Goal: Information Seeking & Learning: Learn about a topic

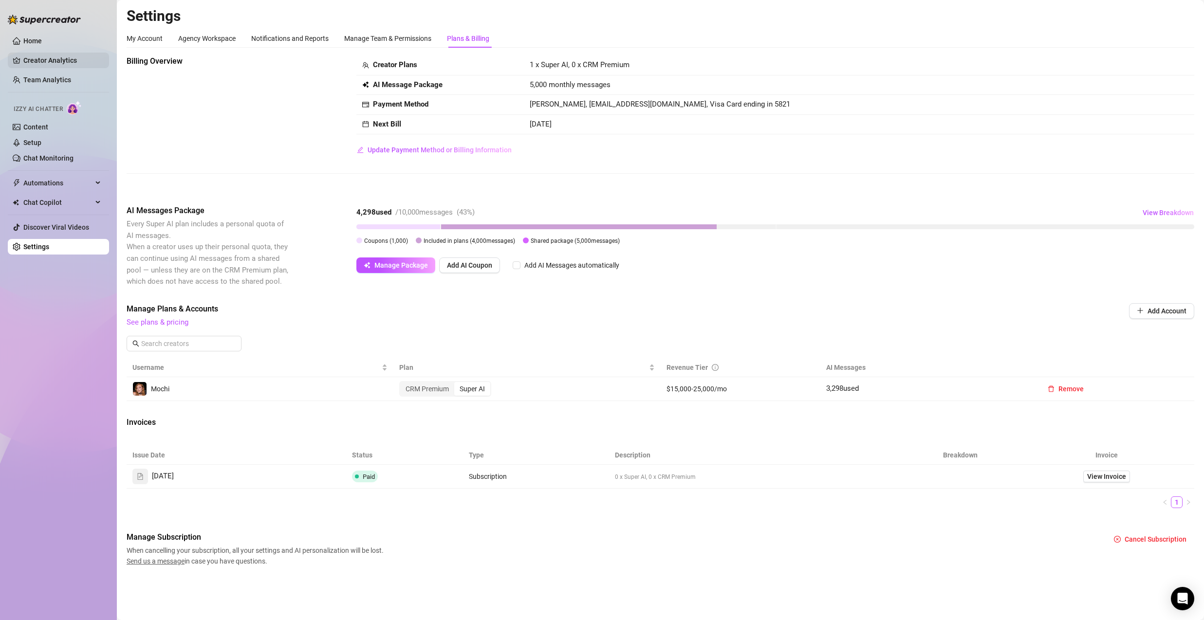
click at [48, 56] on link "Creator Analytics" at bounding box center [62, 61] width 78 height 16
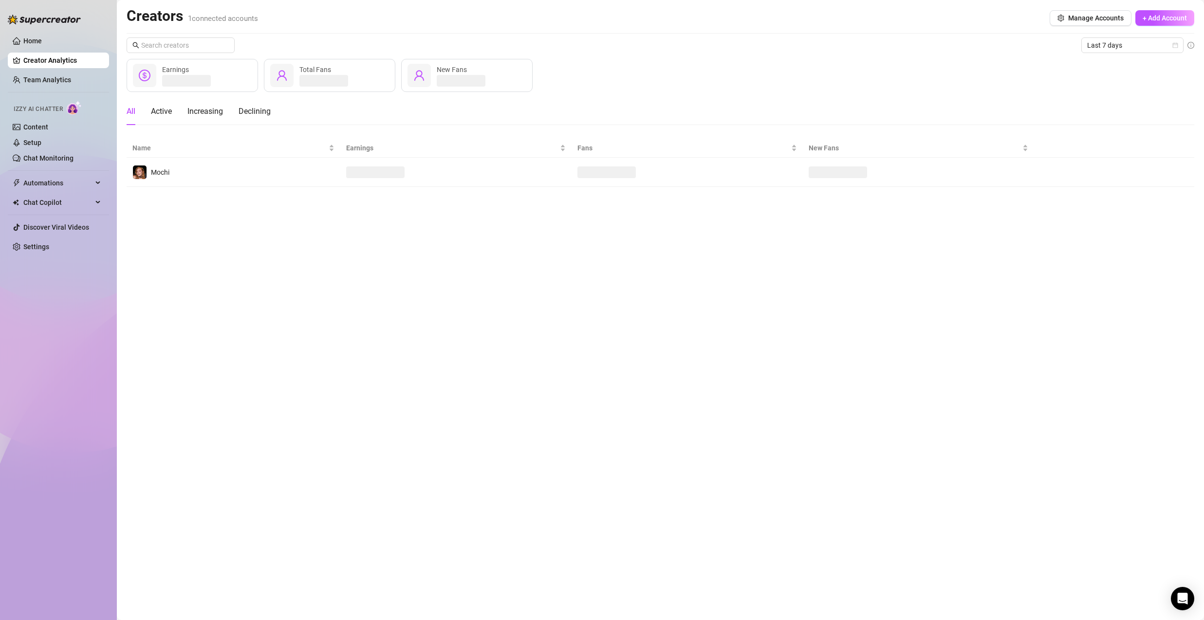
click at [41, 68] on ul "Home Creator Analytics Team Analytics Izzy AI Chatter Content Setup Chat Monito…" at bounding box center [58, 143] width 101 height 229
click at [43, 65] on link "Creator Analytics" at bounding box center [62, 61] width 78 height 16
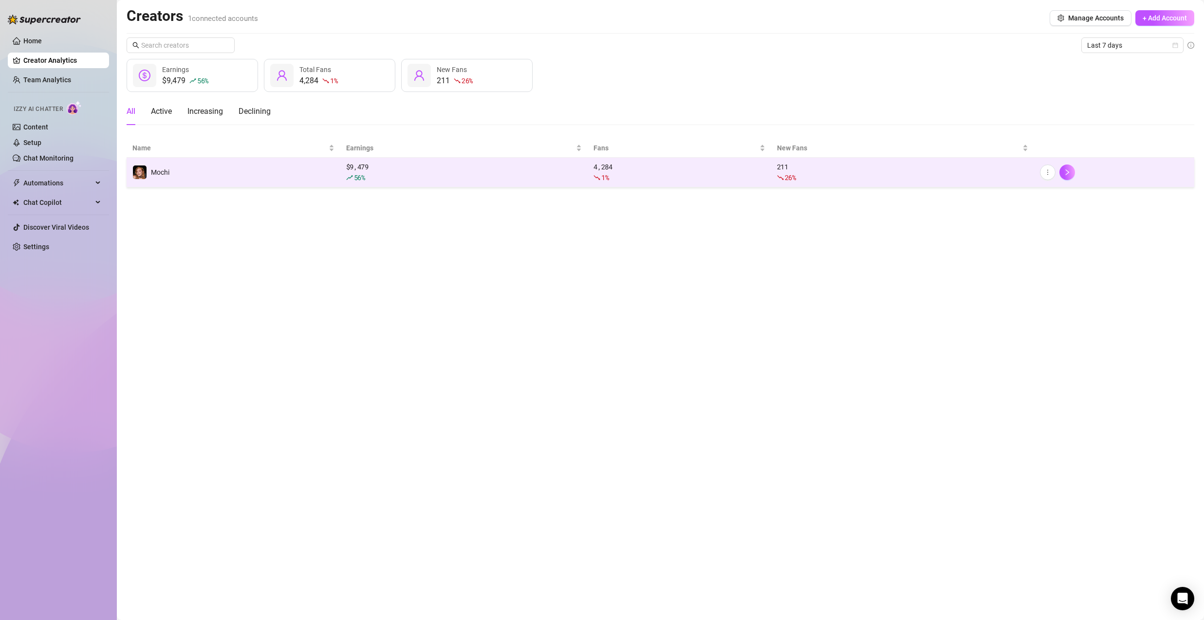
click at [206, 169] on td "Mochi" at bounding box center [234, 173] width 214 height 30
